Goal: Task Accomplishment & Management: Use online tool/utility

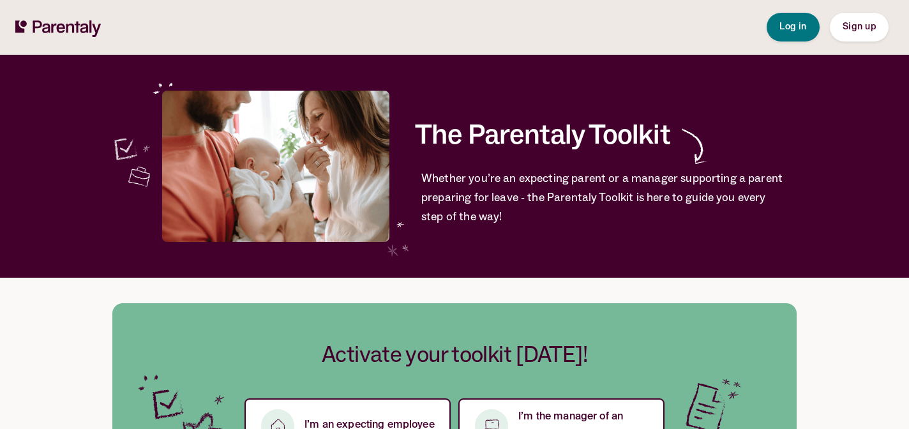
click at [793, 27] on span "Log in" at bounding box center [792, 26] width 27 height 9
